Goal: Transaction & Acquisition: Purchase product/service

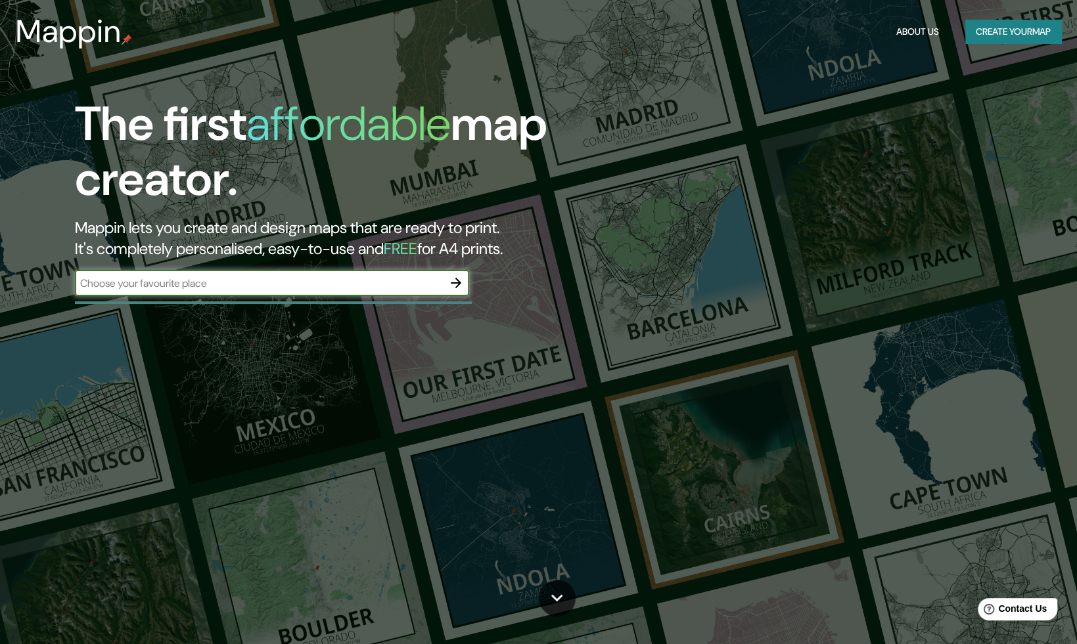
click at [374, 288] on input "text" at bounding box center [259, 283] width 368 height 15
type input "PACHUCA DE [PERSON_NAME]"
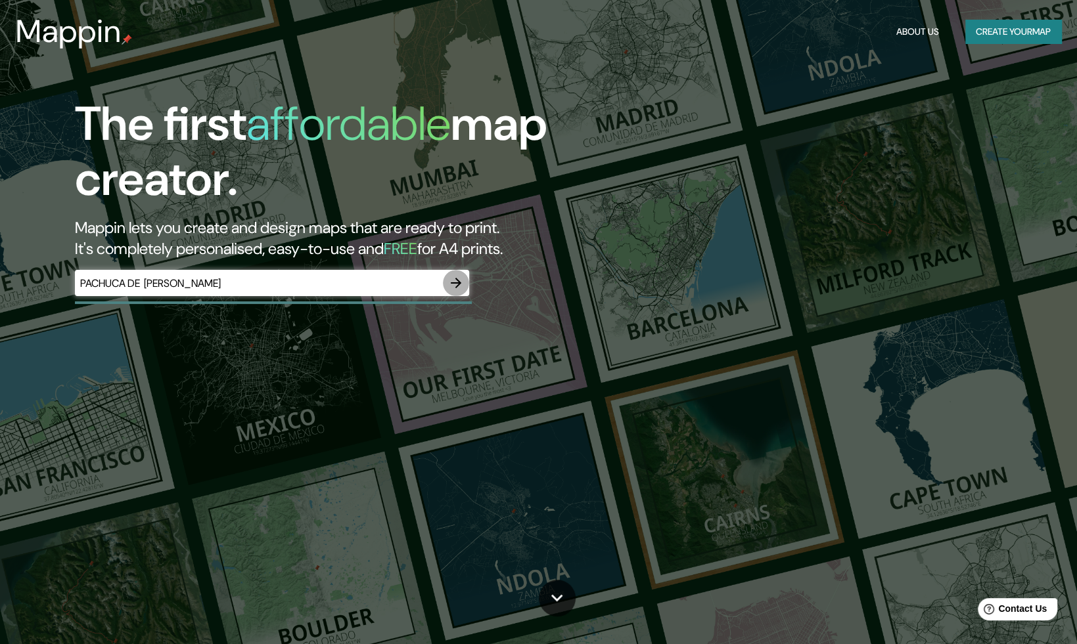
click at [458, 276] on icon "button" at bounding box center [456, 283] width 16 height 16
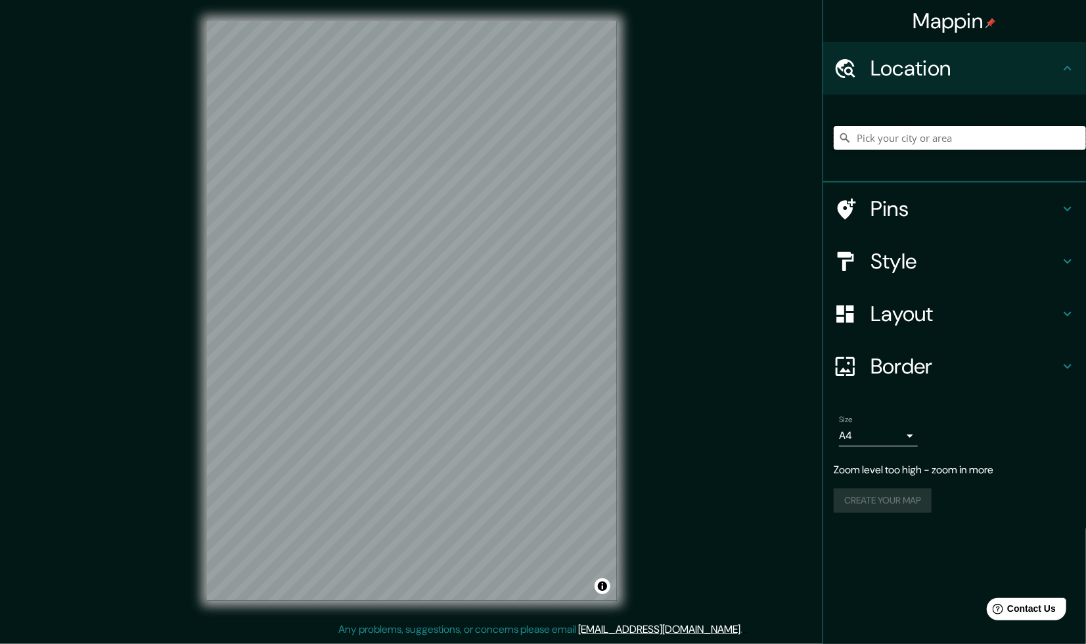
click at [917, 131] on input "Pick your city or area" at bounding box center [960, 138] width 252 height 24
click at [950, 131] on input "Pick your city or area" at bounding box center [960, 138] width 252 height 24
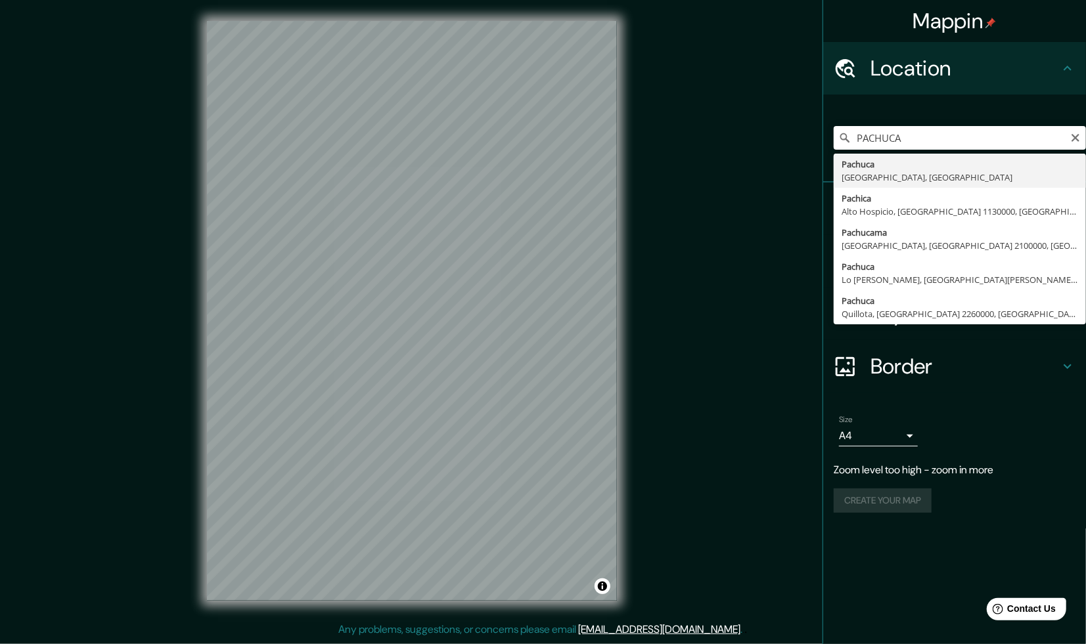
type input "Pachuca, [GEOGRAPHIC_DATA], [GEOGRAPHIC_DATA]"
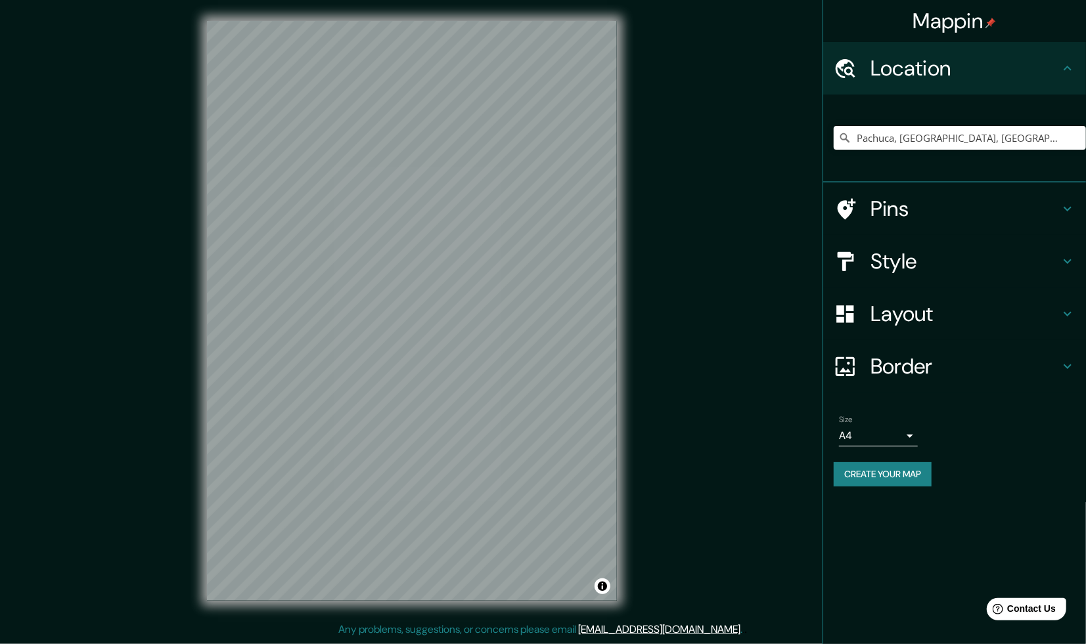
click at [1076, 254] on div "Style" at bounding box center [954, 261] width 263 height 53
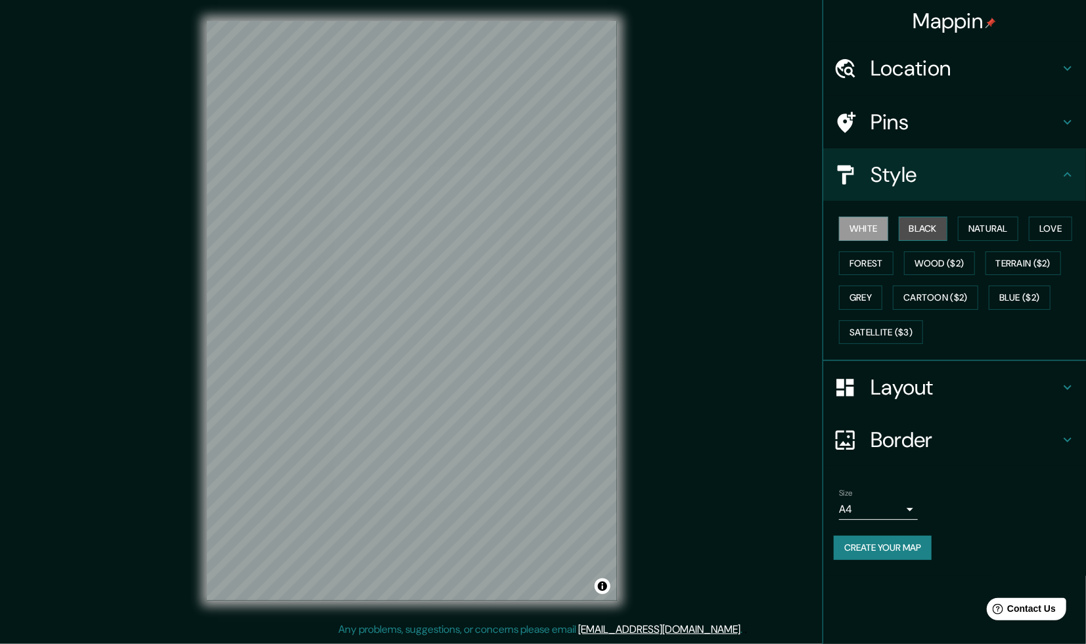
click at [916, 229] on button "Black" at bounding box center [923, 229] width 49 height 24
click at [872, 230] on button "White" at bounding box center [863, 229] width 49 height 24
click at [968, 227] on button "Natural" at bounding box center [988, 229] width 60 height 24
click at [1048, 231] on button "Love" at bounding box center [1050, 229] width 43 height 24
click at [876, 258] on button "Forest" at bounding box center [866, 264] width 55 height 24
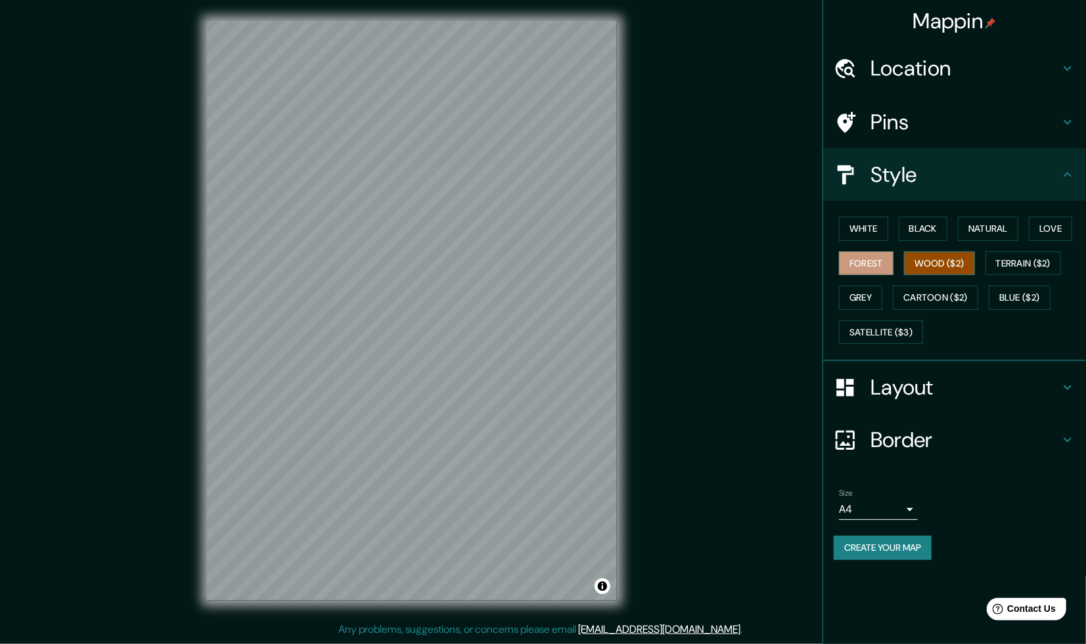
click at [939, 267] on button "Wood ($2)" at bounding box center [939, 264] width 71 height 24
click at [994, 263] on button "Terrain ($2)" at bounding box center [1023, 264] width 76 height 24
click at [1008, 297] on button "Blue ($2)" at bounding box center [1020, 298] width 62 height 24
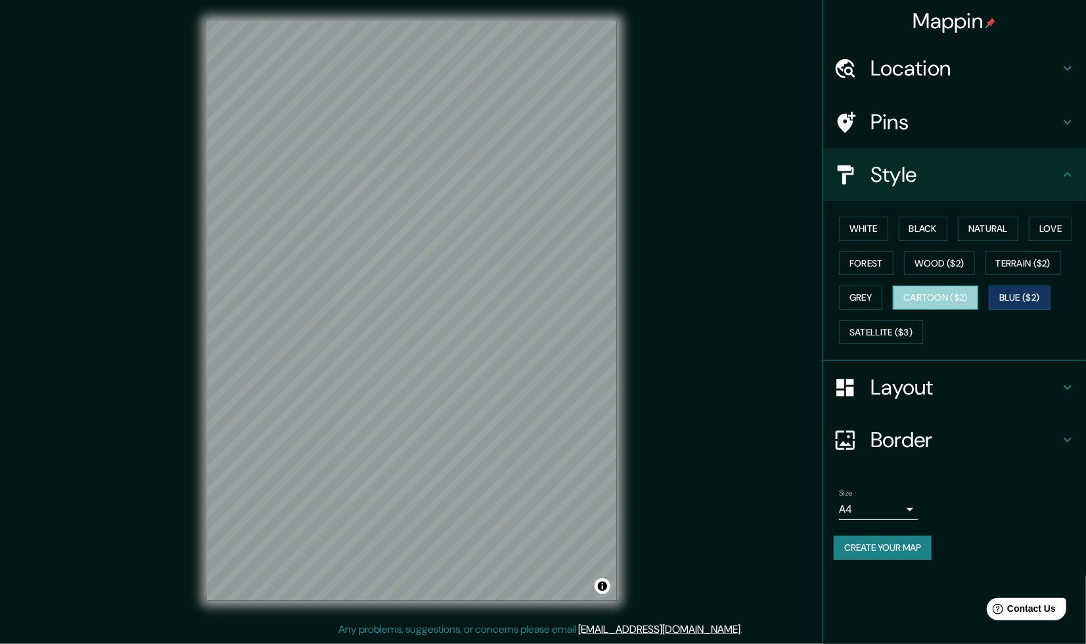
click at [925, 294] on button "Cartoon ($2)" at bounding box center [935, 298] width 85 height 24
click at [856, 298] on button "Grey" at bounding box center [860, 298] width 43 height 24
click at [885, 333] on button "Satellite ($3)" at bounding box center [881, 333] width 84 height 24
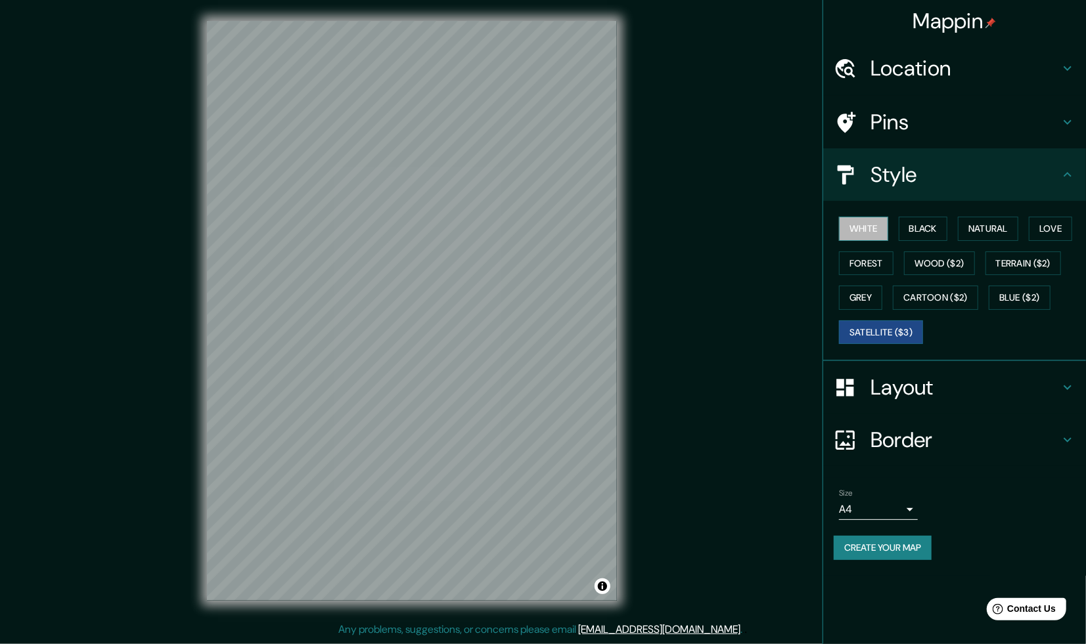
click at [876, 227] on button "White" at bounding box center [863, 229] width 49 height 24
click at [866, 330] on button "Satellite ($3)" at bounding box center [881, 333] width 84 height 24
click at [859, 231] on button "White" at bounding box center [863, 229] width 49 height 24
click at [897, 332] on button "Satellite ($3)" at bounding box center [881, 333] width 84 height 24
click at [899, 331] on button "Satellite ($3)" at bounding box center [881, 333] width 84 height 24
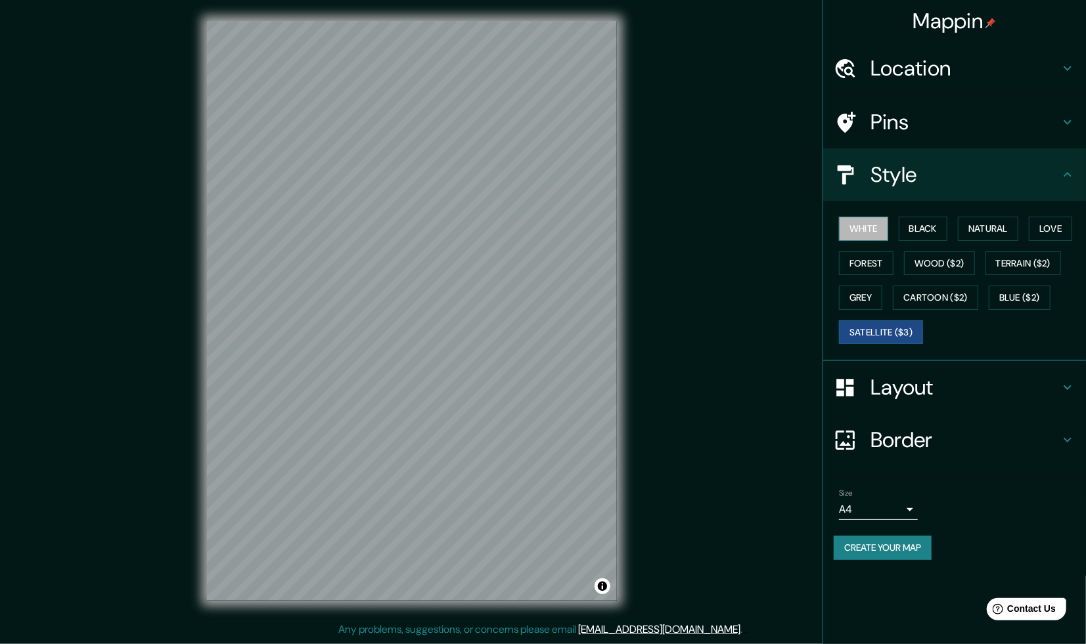
click at [858, 235] on button "White" at bounding box center [863, 229] width 49 height 24
click at [932, 227] on button "Black" at bounding box center [923, 229] width 49 height 24
click at [1067, 129] on icon at bounding box center [1068, 122] width 16 height 16
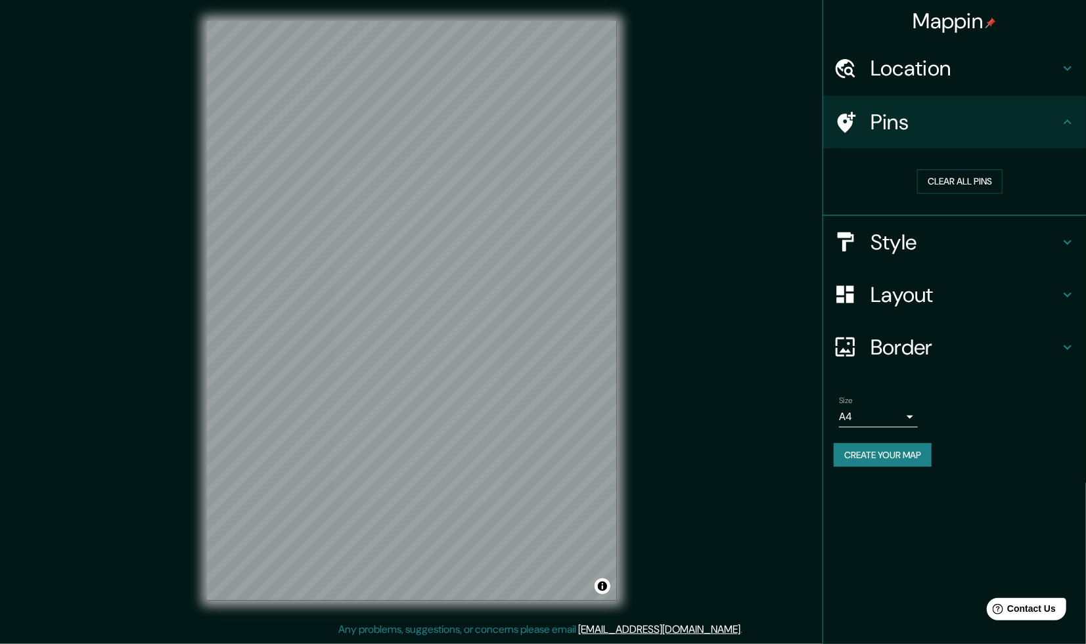
click at [1066, 290] on icon at bounding box center [1068, 295] width 16 height 16
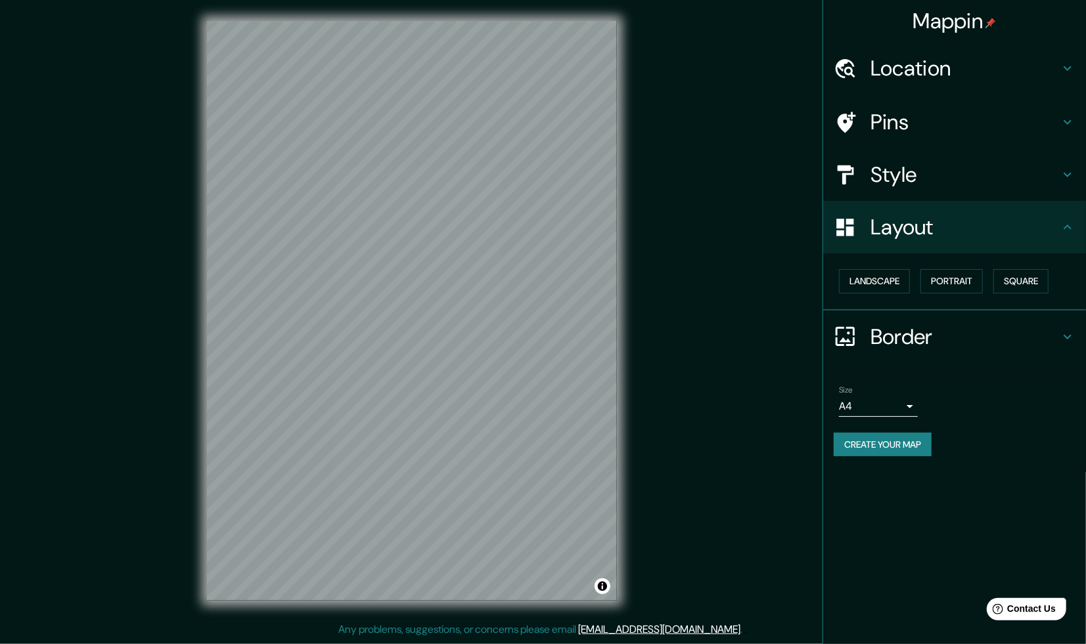
click at [1063, 332] on icon at bounding box center [1068, 337] width 16 height 16
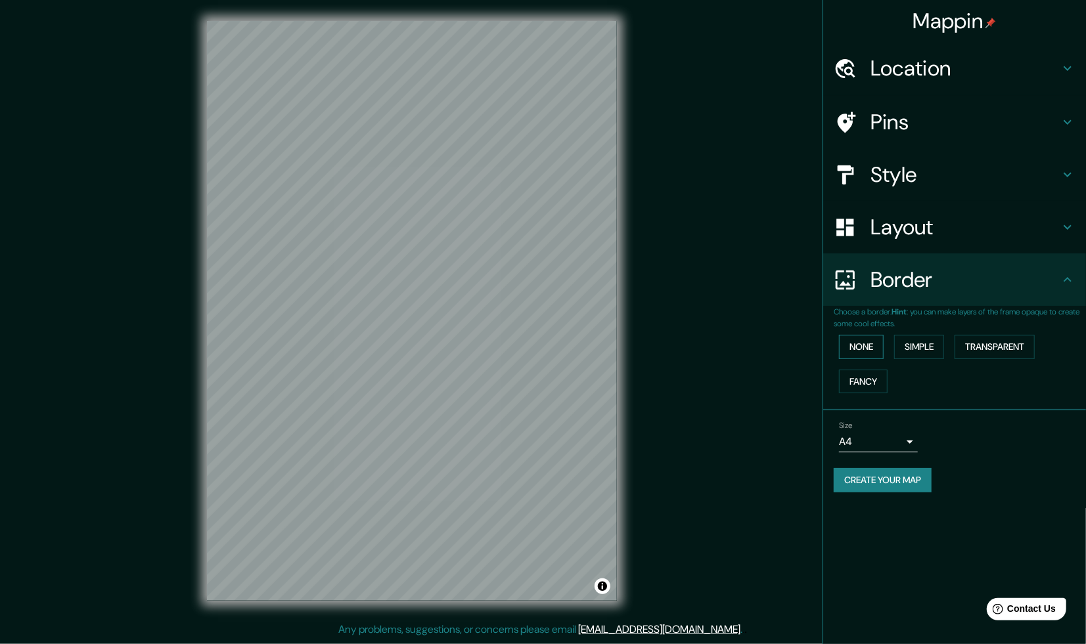
click at [872, 343] on button "None" at bounding box center [861, 347] width 45 height 24
click at [919, 347] on button "Simple" at bounding box center [919, 347] width 50 height 24
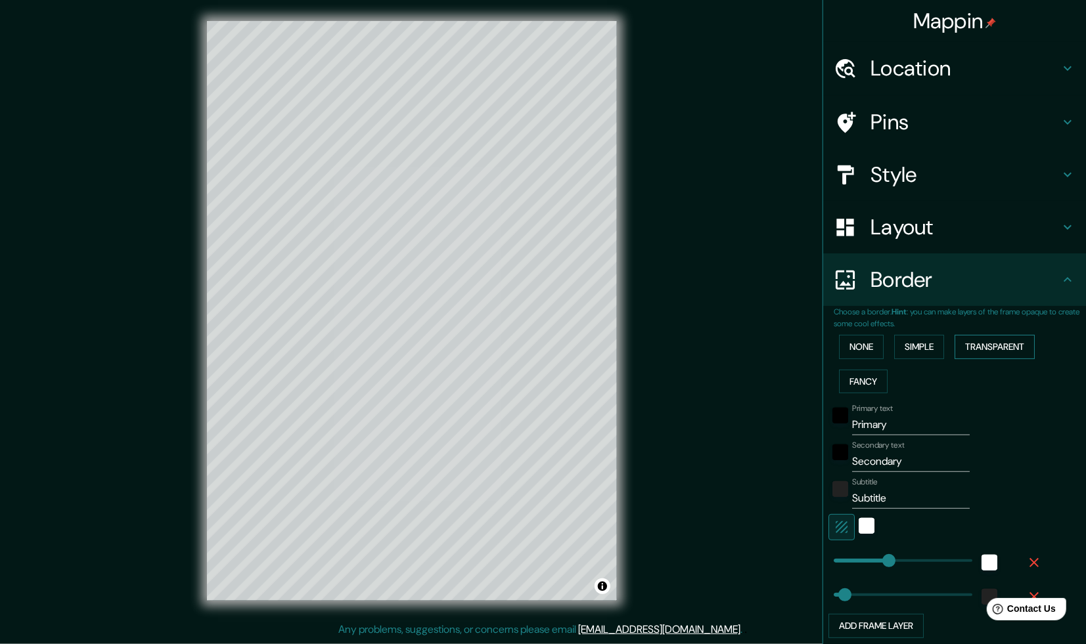
click at [978, 347] on button "Transparent" at bounding box center [994, 347] width 80 height 24
click at [849, 377] on button "Fancy" at bounding box center [863, 382] width 49 height 24
click at [858, 347] on button "None" at bounding box center [861, 347] width 45 height 24
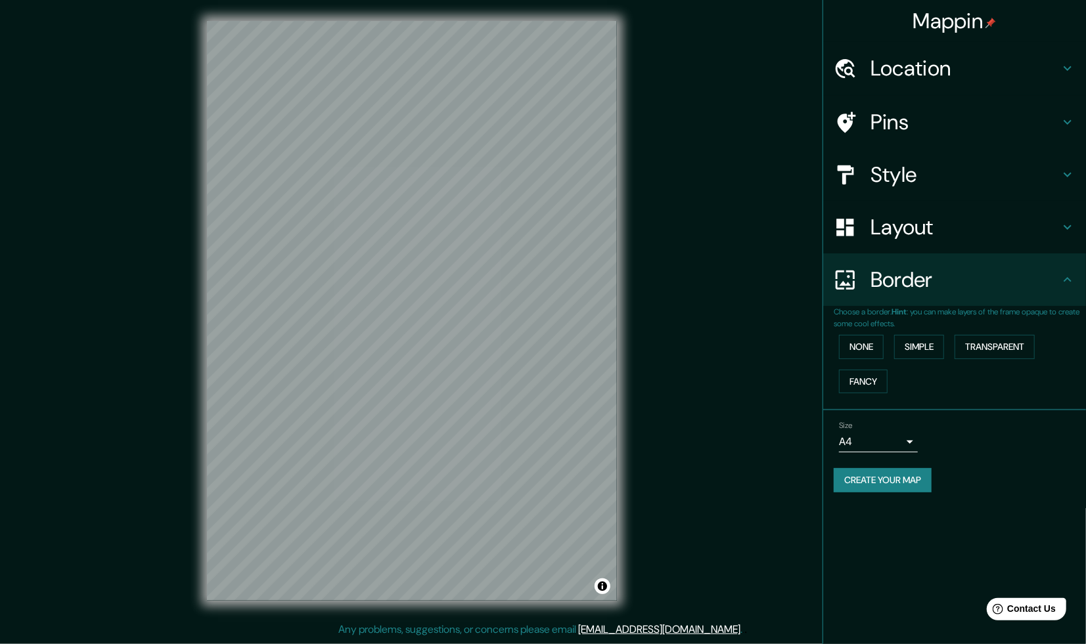
click at [1065, 230] on icon at bounding box center [1068, 227] width 16 height 16
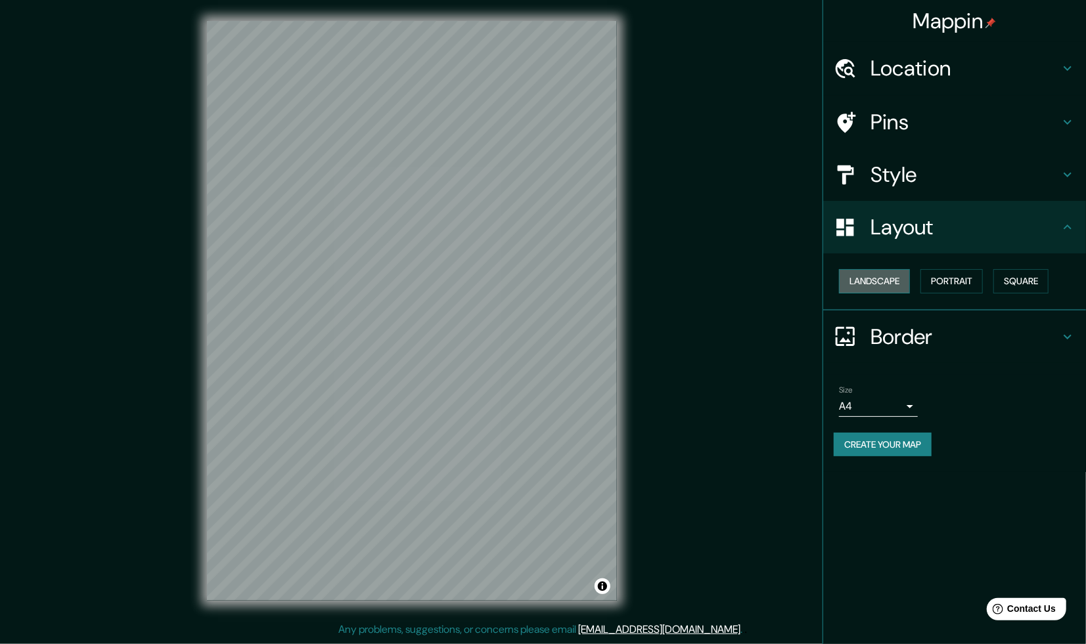
click at [879, 282] on button "Landscape" at bounding box center [874, 281] width 71 height 24
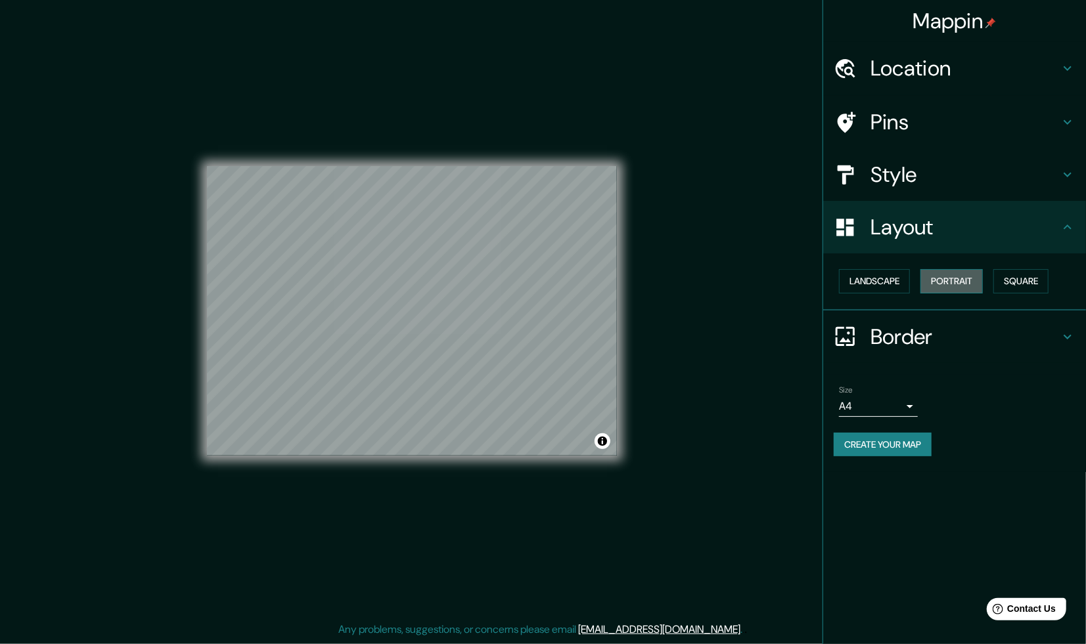
click at [956, 286] on button "Portrait" at bounding box center [951, 281] width 62 height 24
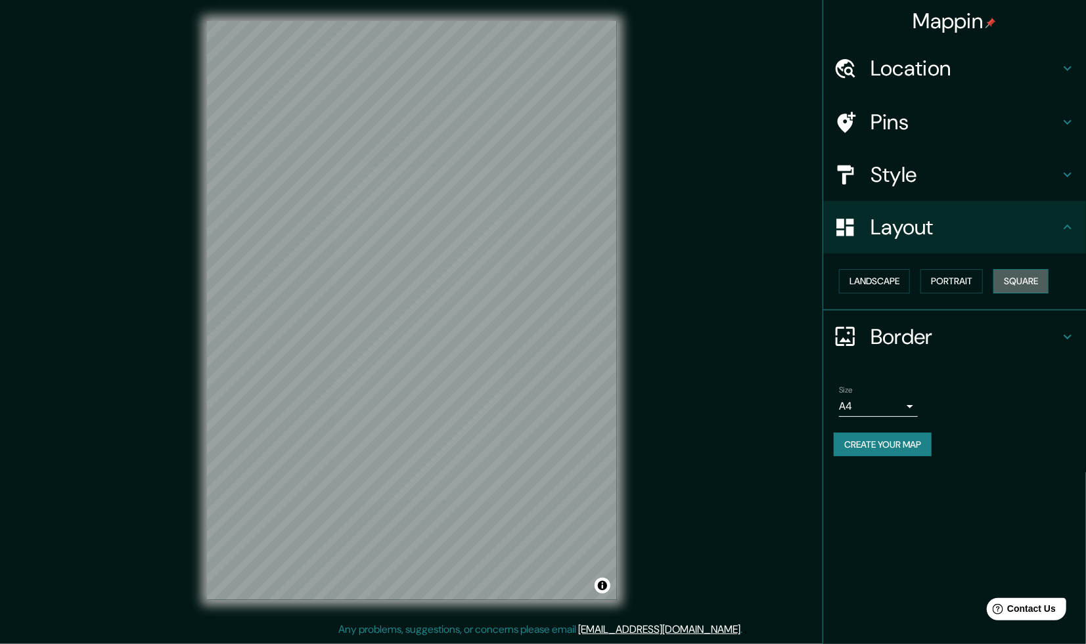
click at [1006, 281] on button "Square" at bounding box center [1020, 281] width 55 height 24
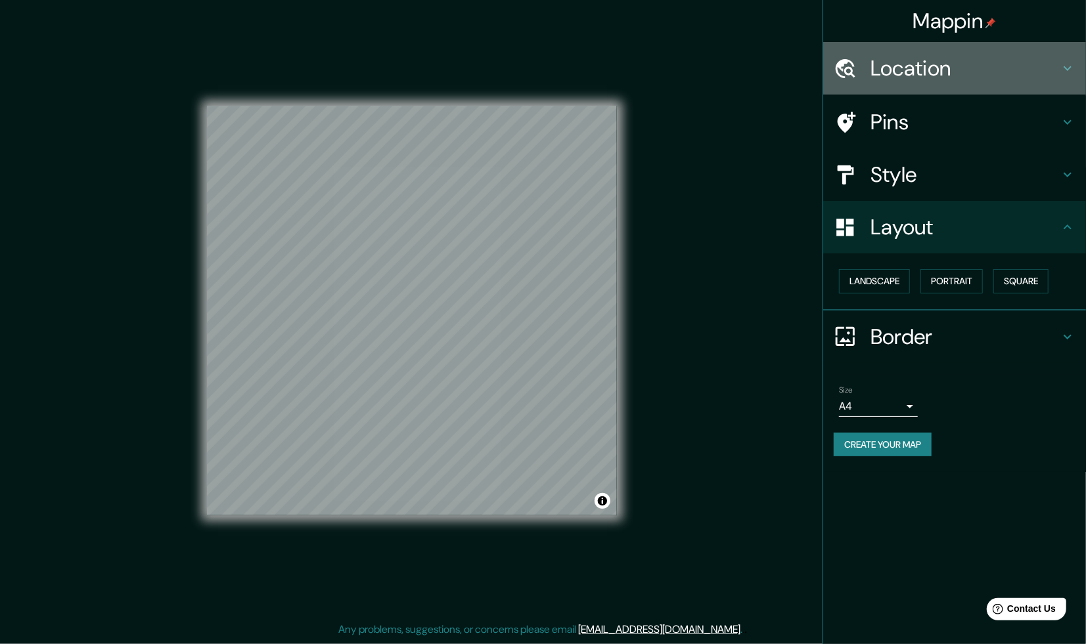
click at [1070, 62] on icon at bounding box center [1068, 68] width 16 height 16
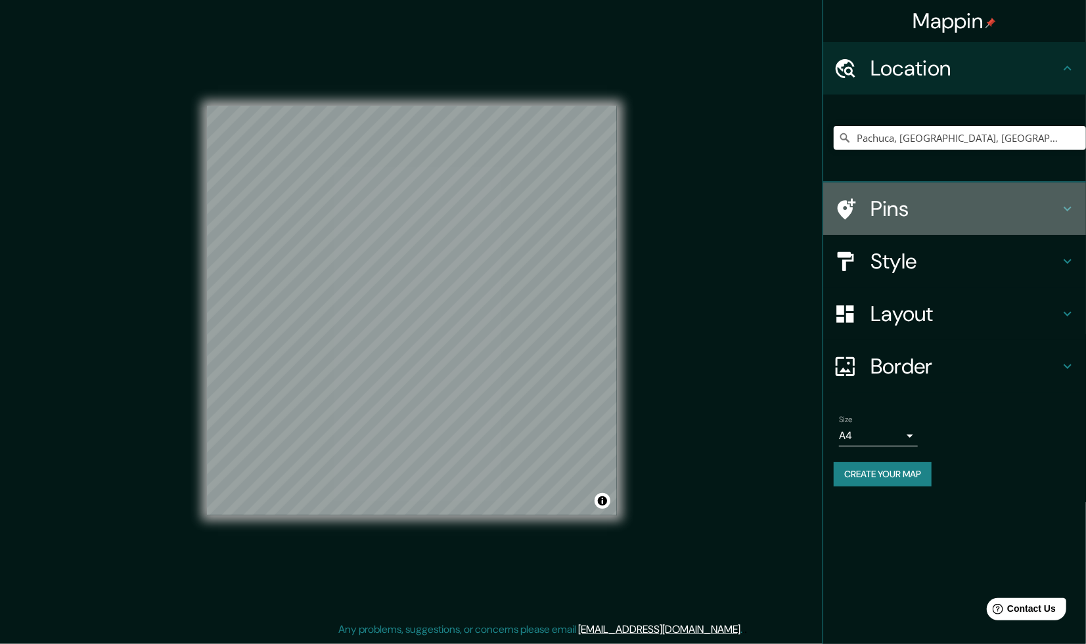
click at [1074, 211] on icon at bounding box center [1068, 209] width 16 height 16
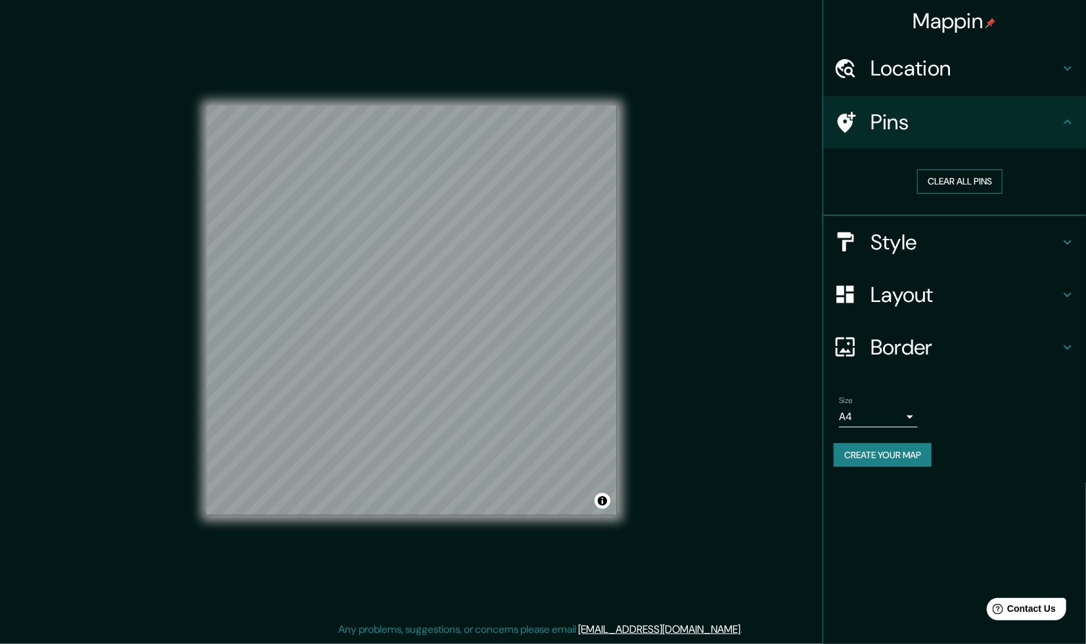
click at [964, 185] on button "Clear all pins" at bounding box center [959, 181] width 85 height 24
click at [1064, 121] on icon at bounding box center [1068, 122] width 16 height 16
click at [1066, 127] on icon at bounding box center [1068, 122] width 16 height 16
click at [908, 410] on body "Mappin Location [GEOGRAPHIC_DATA], [GEOGRAPHIC_DATA], [GEOGRAPHIC_DATA] Pins Cl…" at bounding box center [543, 322] width 1086 height 644
click at [1000, 417] on div at bounding box center [543, 322] width 1086 height 644
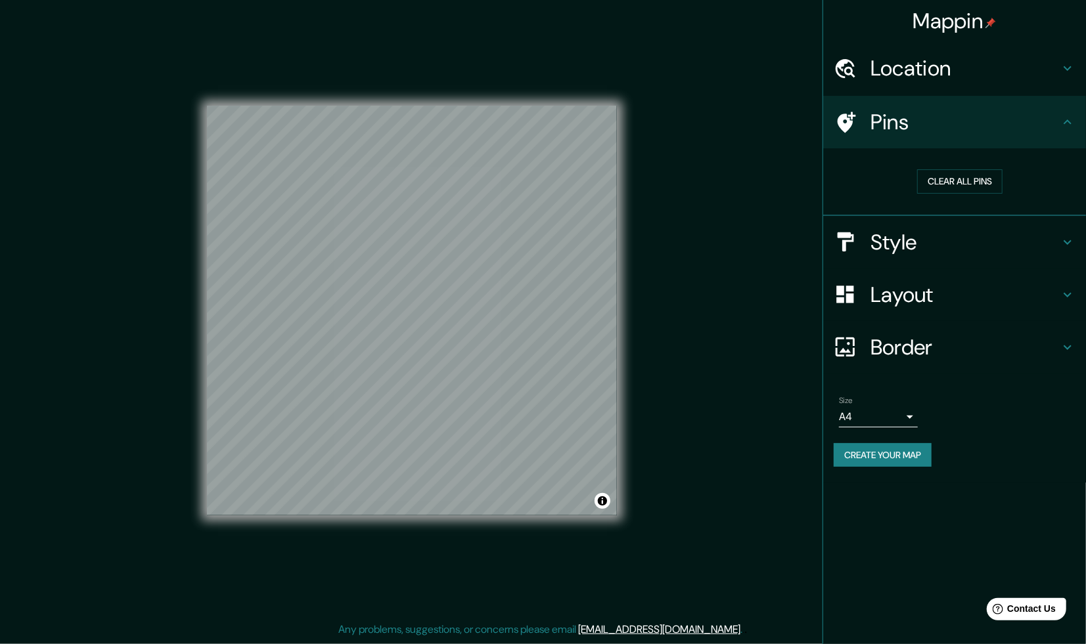
click at [908, 451] on button "Create your map" at bounding box center [883, 455] width 98 height 24
click at [895, 457] on div "Create your map" at bounding box center [955, 455] width 242 height 24
click at [914, 450] on button "Create your map" at bounding box center [883, 455] width 98 height 24
drag, startPoint x: 617, startPoint y: 383, endPoint x: 762, endPoint y: 350, distance: 148.8
click at [762, 350] on div "Mappin Location [GEOGRAPHIC_DATA], [GEOGRAPHIC_DATA], [GEOGRAPHIC_DATA] Pins Cl…" at bounding box center [543, 321] width 1086 height 643
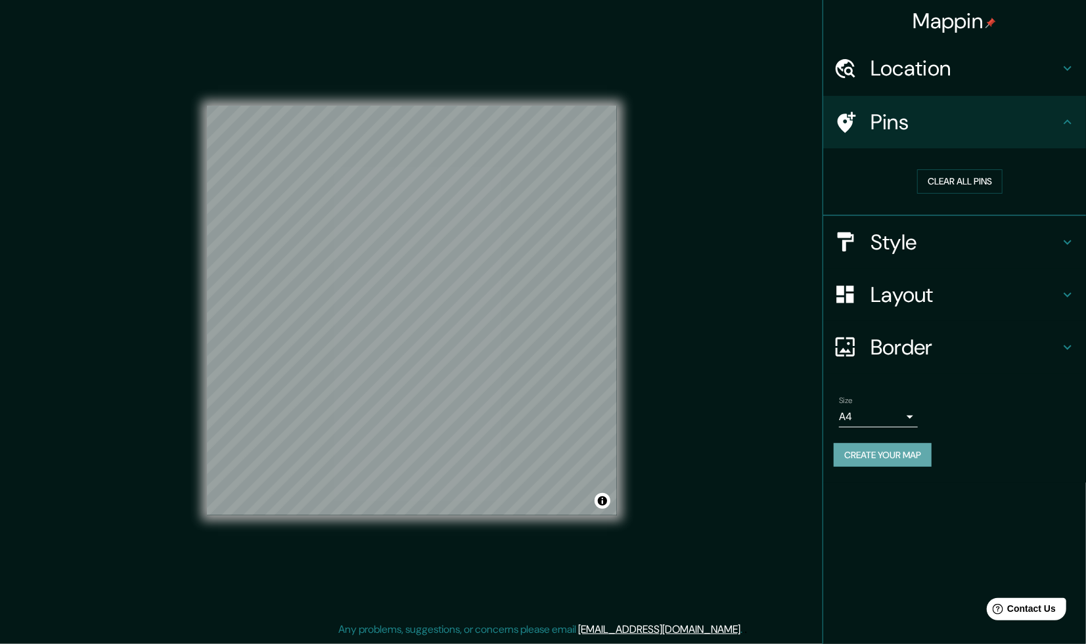
click at [880, 455] on button "Create your map" at bounding box center [883, 455] width 98 height 24
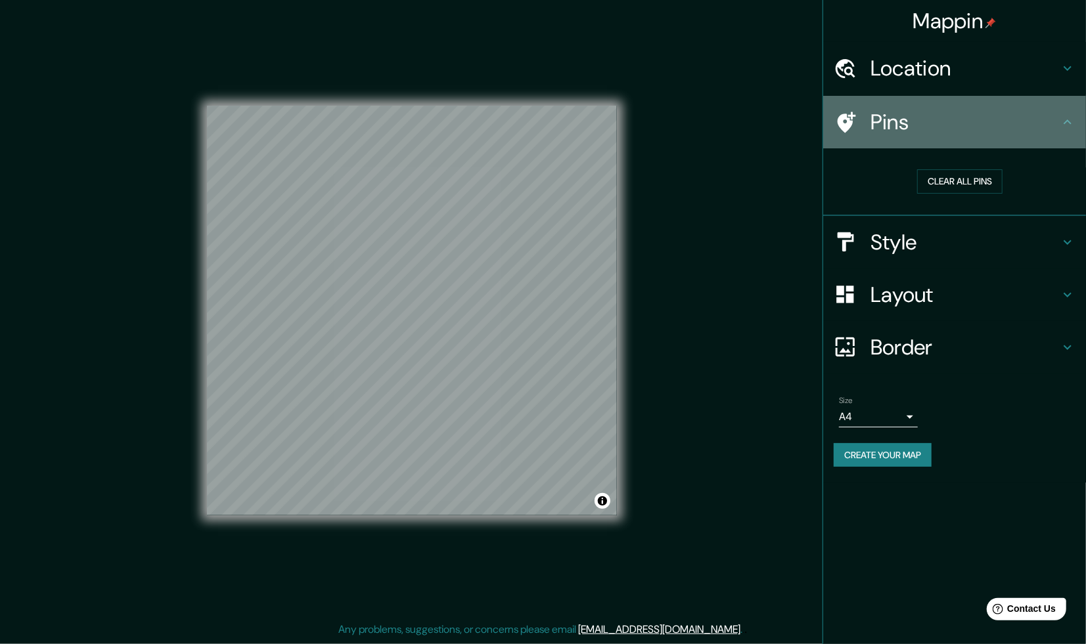
click at [1069, 118] on icon at bounding box center [1068, 122] width 16 height 16
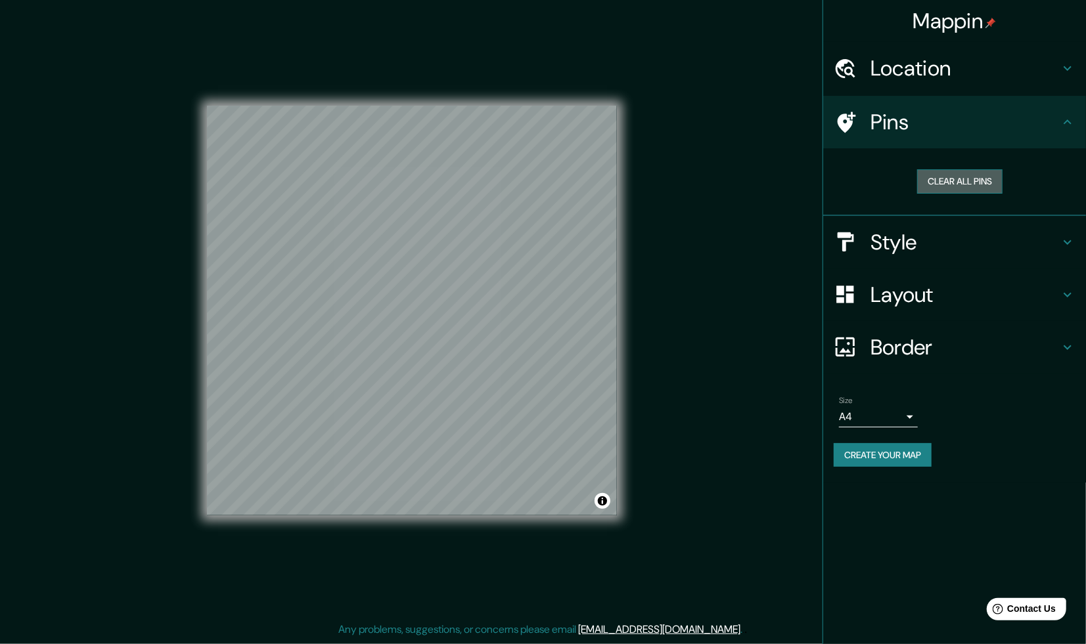
click at [978, 184] on button "Clear all pins" at bounding box center [959, 181] width 85 height 24
click at [978, 185] on button "Clear all pins" at bounding box center [959, 181] width 85 height 24
click at [1069, 130] on div "Pins" at bounding box center [954, 122] width 263 height 53
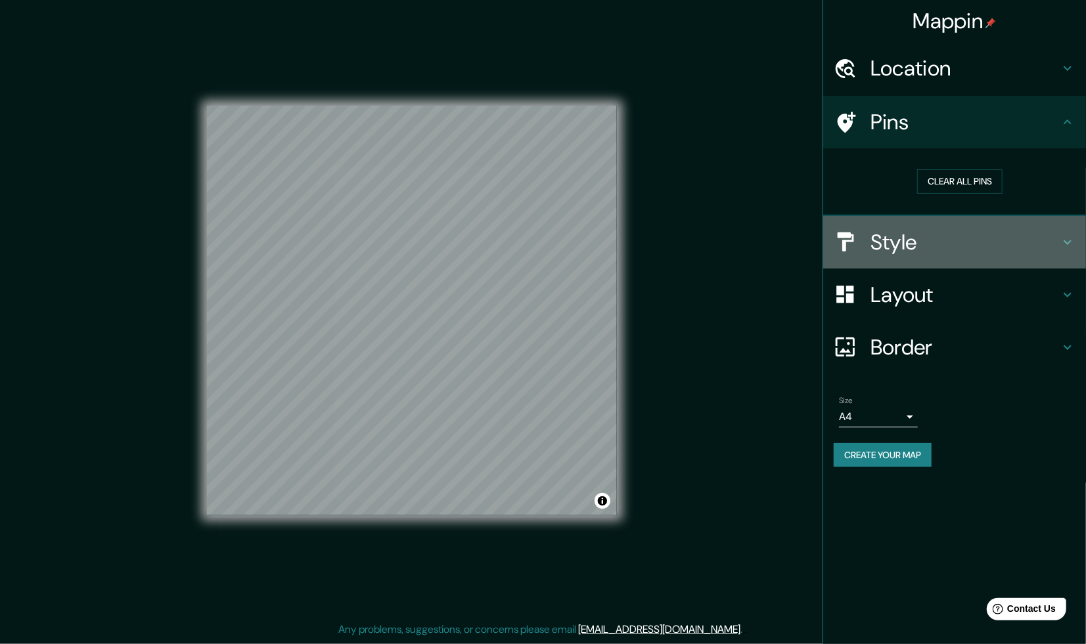
click at [1076, 239] on div "Style" at bounding box center [954, 242] width 263 height 53
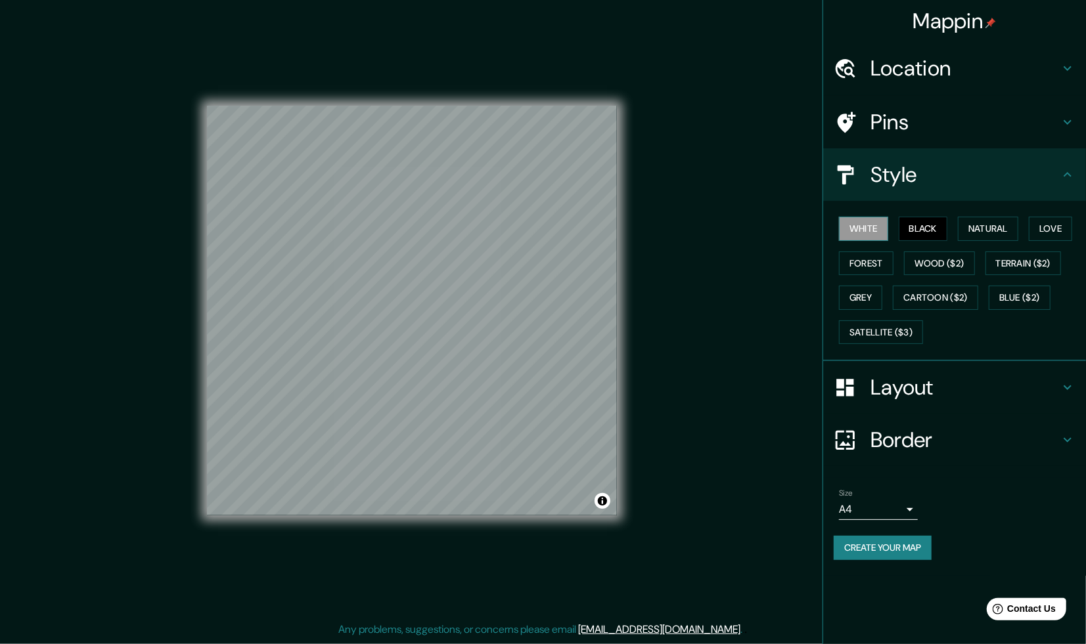
click at [862, 235] on button "White" at bounding box center [863, 229] width 49 height 24
click at [918, 225] on button "Black" at bounding box center [923, 229] width 49 height 24
click at [874, 227] on button "White" at bounding box center [863, 229] width 49 height 24
click at [929, 225] on button "Black" at bounding box center [923, 229] width 49 height 24
click at [897, 547] on button "Create your map" at bounding box center [883, 548] width 98 height 24
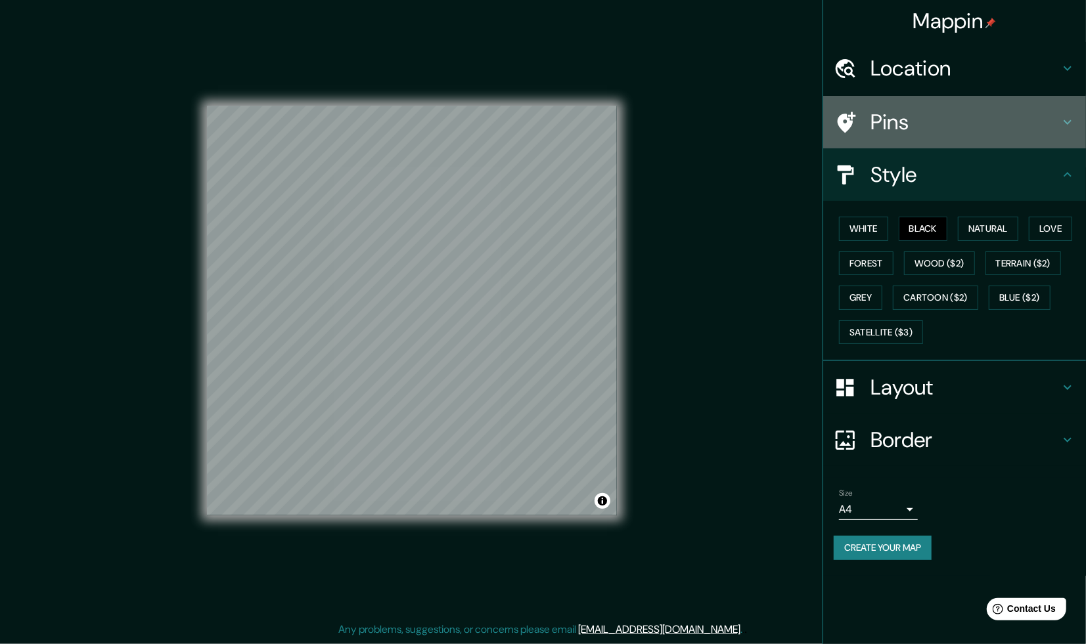
click at [1032, 127] on h4 "Pins" at bounding box center [964, 122] width 189 height 26
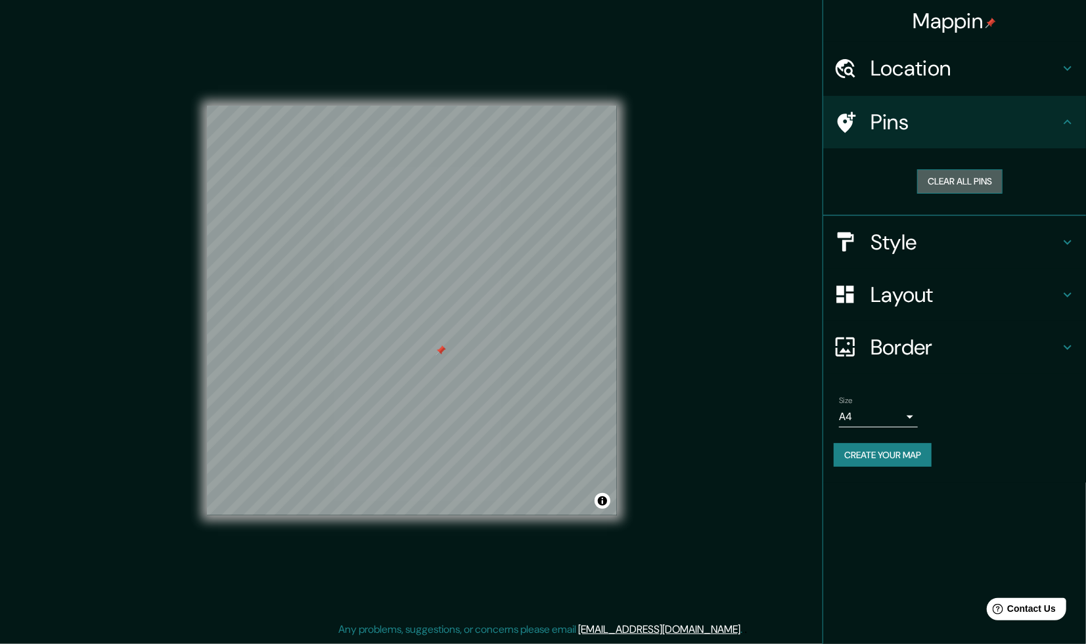
click at [958, 177] on button "Clear all pins" at bounding box center [959, 181] width 85 height 24
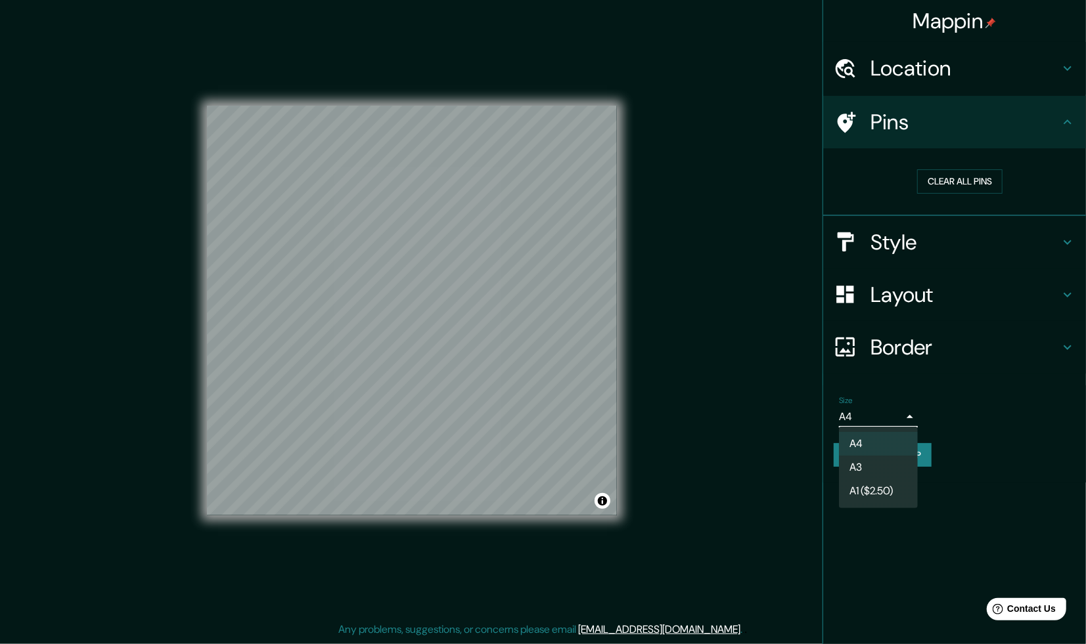
click at [903, 414] on body "Mappin Location [GEOGRAPHIC_DATA], [GEOGRAPHIC_DATA], [GEOGRAPHIC_DATA] Pins Cl…" at bounding box center [543, 322] width 1086 height 644
click at [894, 464] on li "A3" at bounding box center [878, 468] width 79 height 24
type input "a4"
click at [893, 451] on button "Create your map" at bounding box center [883, 455] width 98 height 24
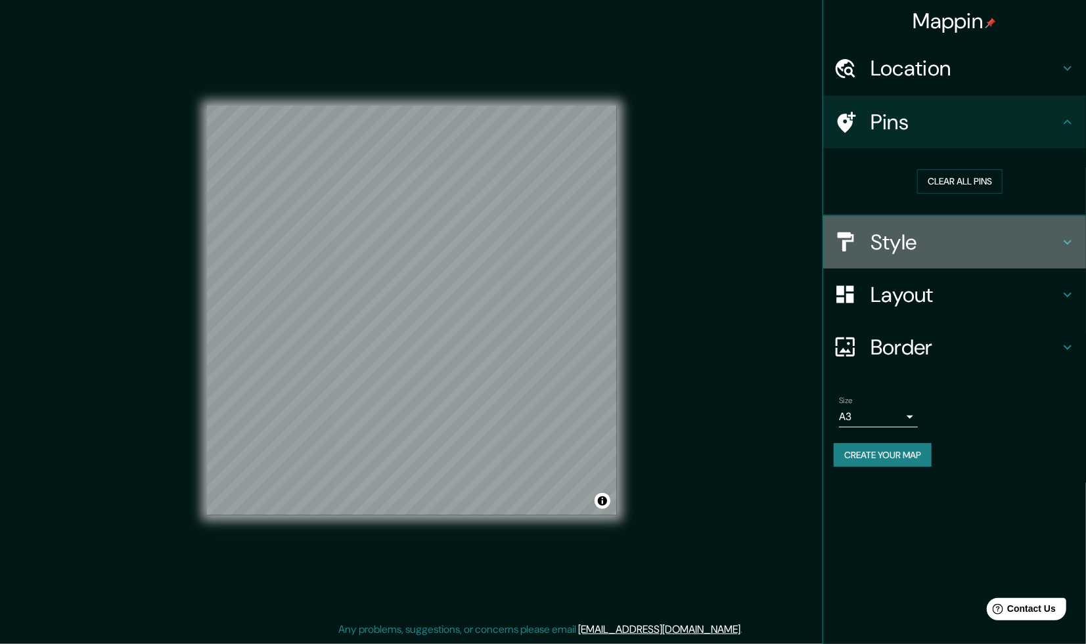
click at [1056, 244] on h4 "Style" at bounding box center [964, 242] width 189 height 26
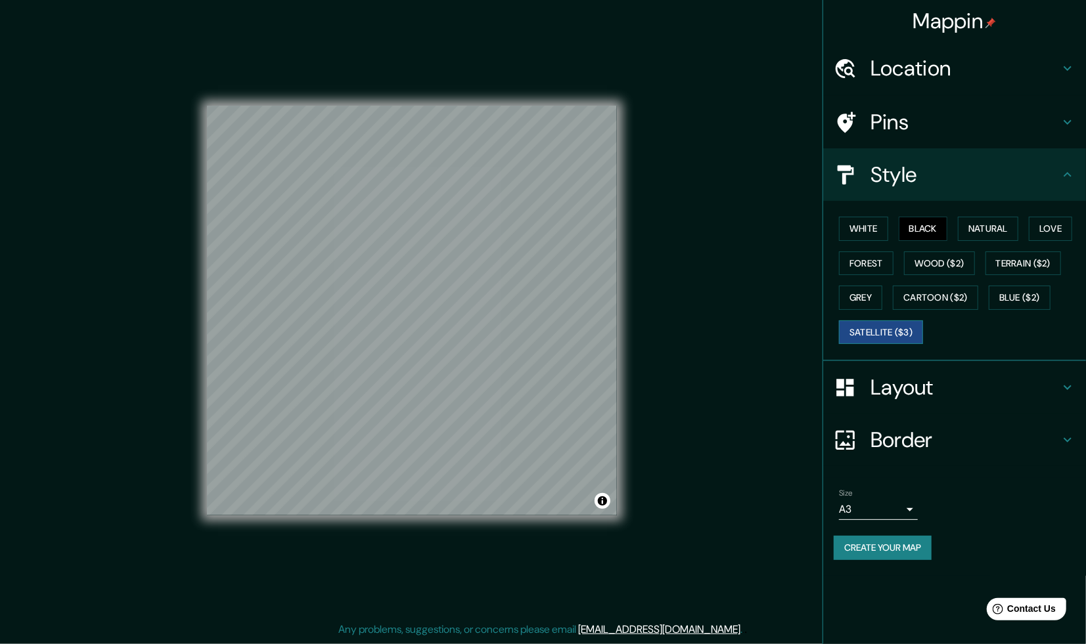
drag, startPoint x: 884, startPoint y: 336, endPoint x: 878, endPoint y: 338, distance: 6.9
click at [885, 336] on button "Satellite ($3)" at bounding box center [881, 333] width 84 height 24
click at [915, 223] on button "Black" at bounding box center [923, 229] width 49 height 24
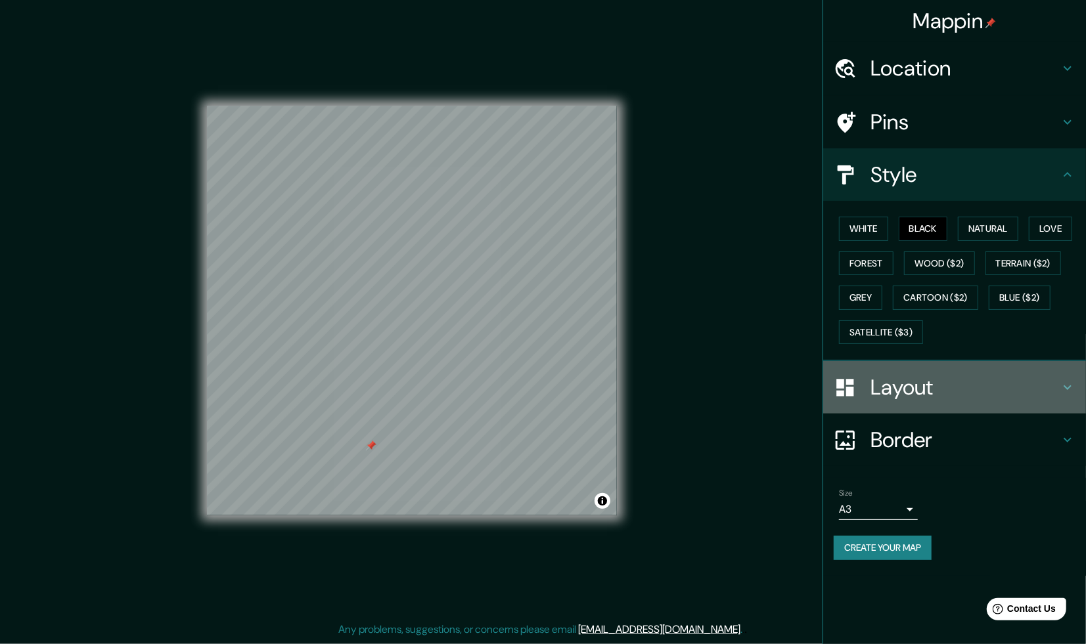
click at [1070, 386] on icon at bounding box center [1068, 388] width 16 height 16
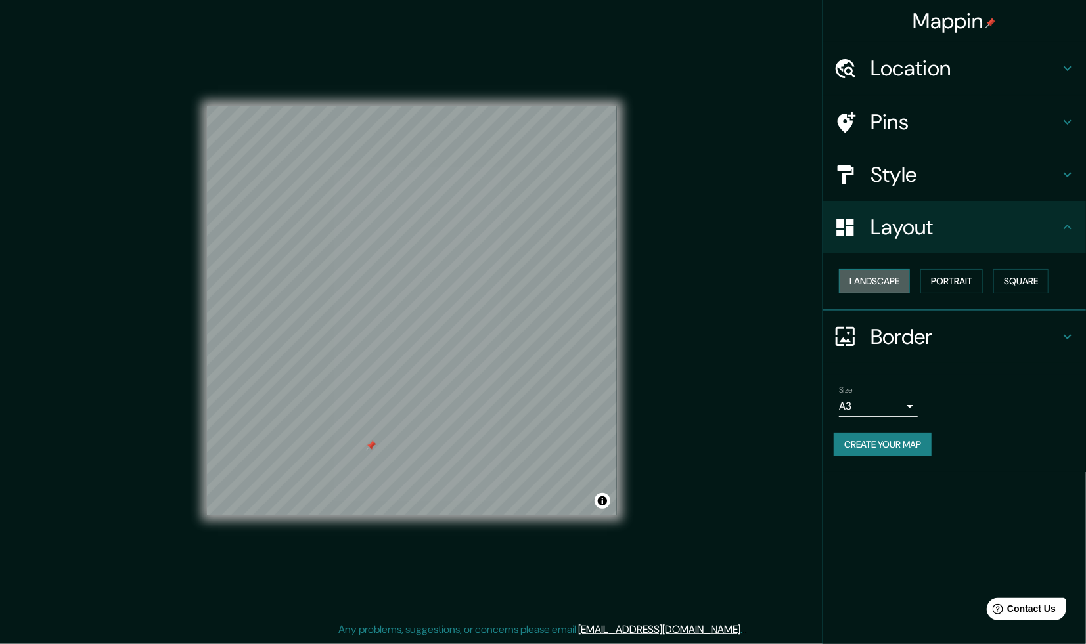
click at [887, 285] on button "Landscape" at bounding box center [874, 281] width 71 height 24
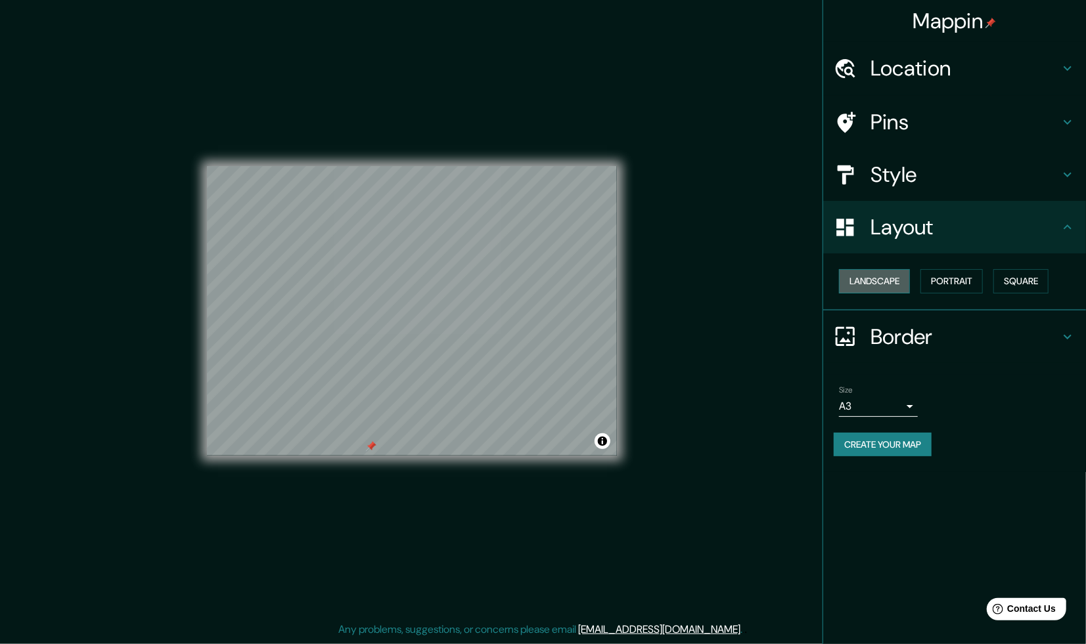
click at [888, 285] on button "Landscape" at bounding box center [874, 281] width 71 height 24
click at [963, 279] on button "Portrait" at bounding box center [951, 281] width 62 height 24
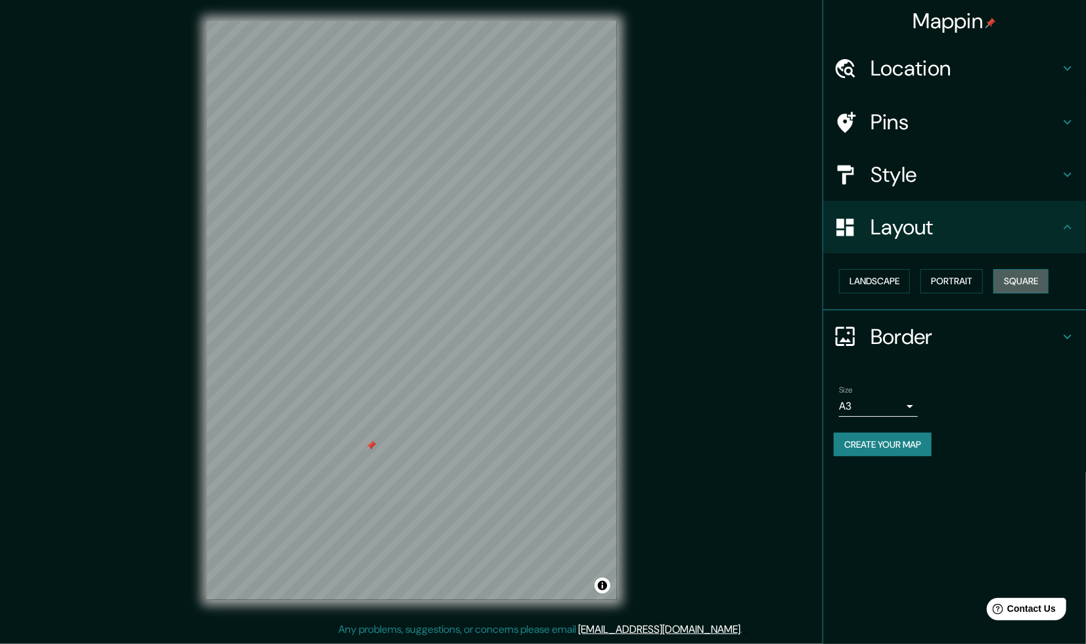
click at [1017, 279] on button "Square" at bounding box center [1020, 281] width 55 height 24
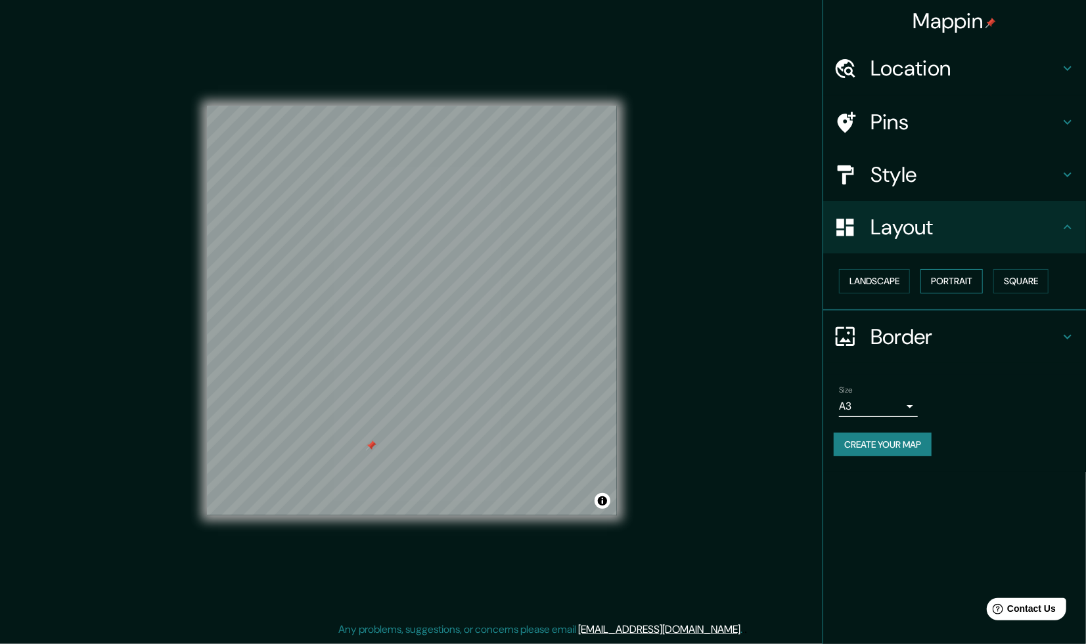
click at [956, 277] on button "Portrait" at bounding box center [951, 281] width 62 height 24
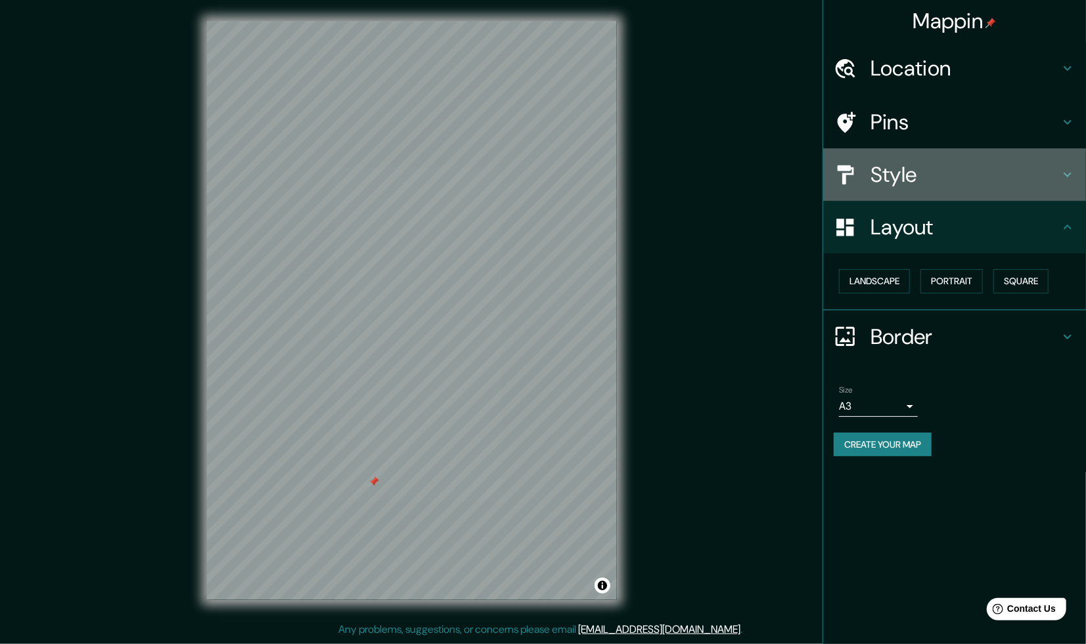
click at [1069, 179] on icon at bounding box center [1068, 175] width 16 height 16
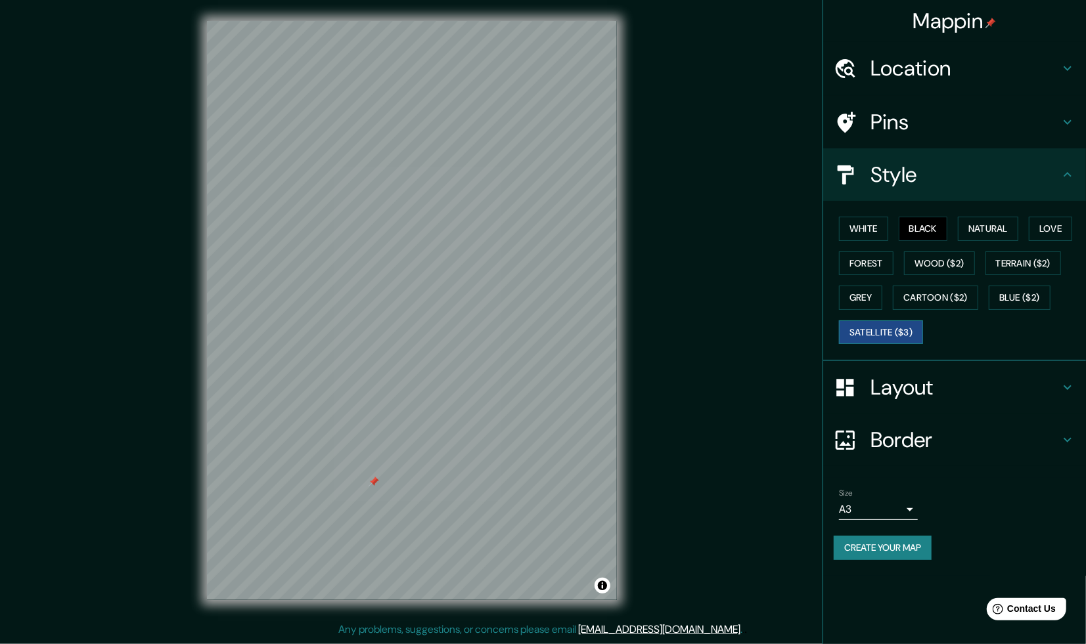
click at [868, 335] on button "Satellite ($3)" at bounding box center [881, 333] width 84 height 24
click at [868, 334] on button "Satellite ($3)" at bounding box center [881, 333] width 84 height 24
click at [918, 229] on button "Black" at bounding box center [923, 229] width 49 height 24
